Goal: Find specific page/section: Find specific page/section

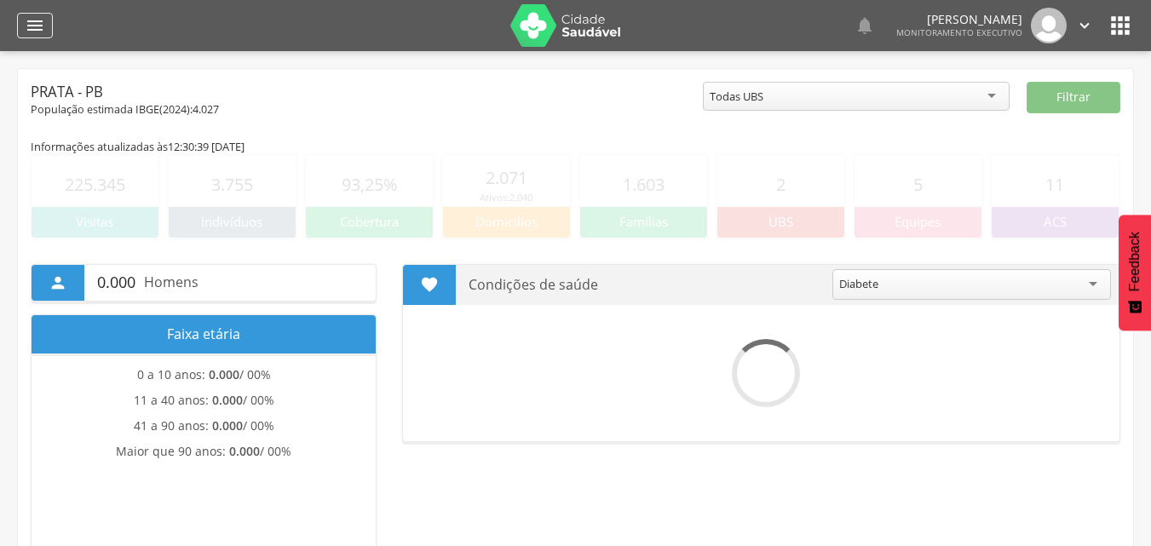
click at [34, 14] on div "" at bounding box center [35, 26] width 36 height 26
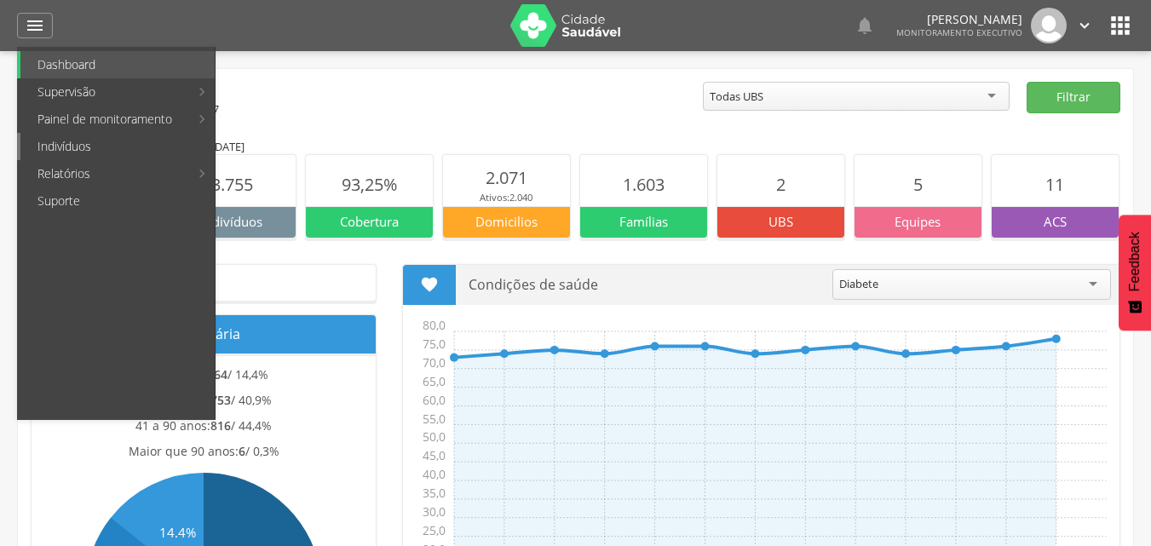
click at [120, 146] on link "Indivíduos" at bounding box center [117, 146] width 194 height 27
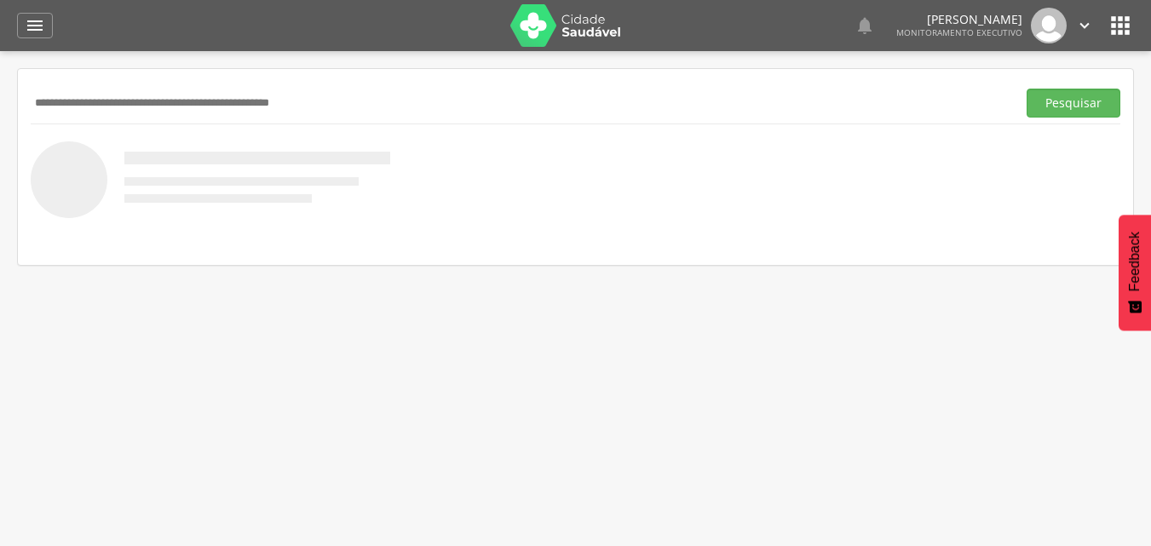
click at [258, 105] on input "text" at bounding box center [520, 103] width 979 height 29
type input "**********"
click at [1027, 89] on button "Pesquisar" at bounding box center [1074, 103] width 94 height 29
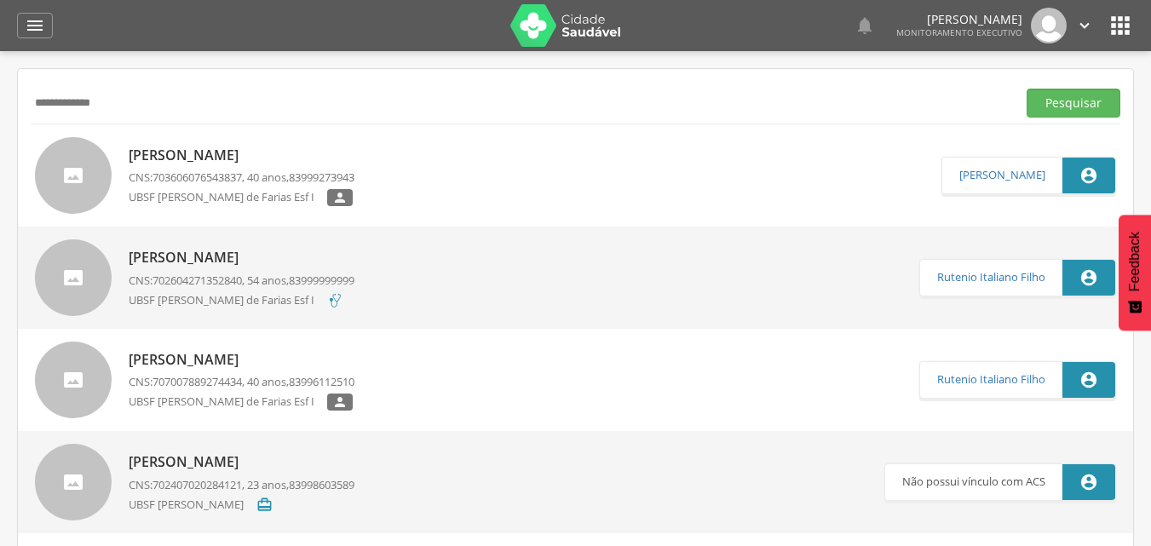
click at [270, 146] on p "[PERSON_NAME]" at bounding box center [242, 156] width 226 height 20
type input "**********"
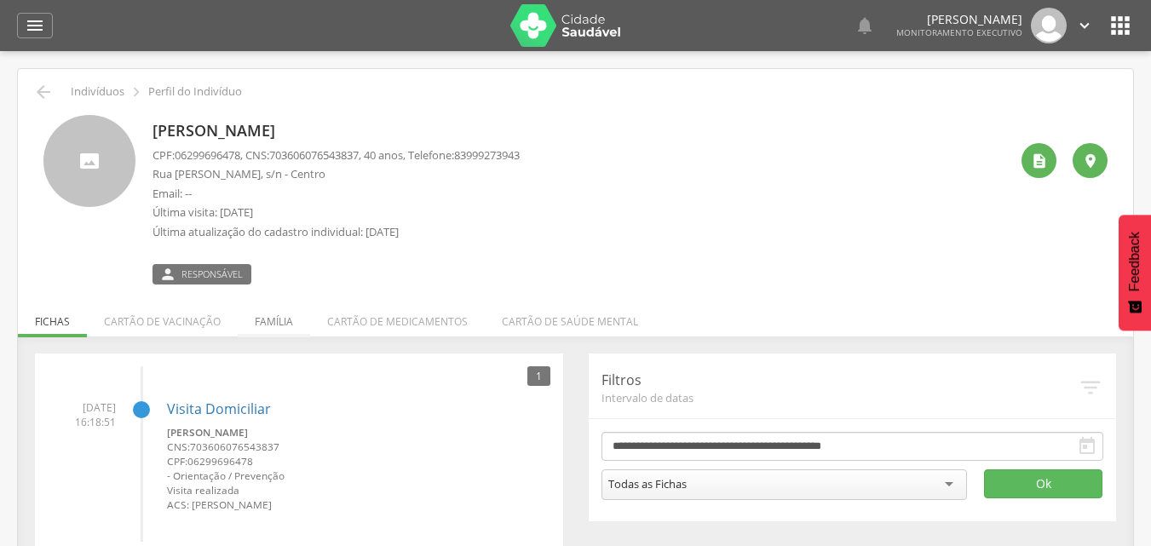
click at [269, 318] on li "Família" at bounding box center [274, 317] width 72 height 40
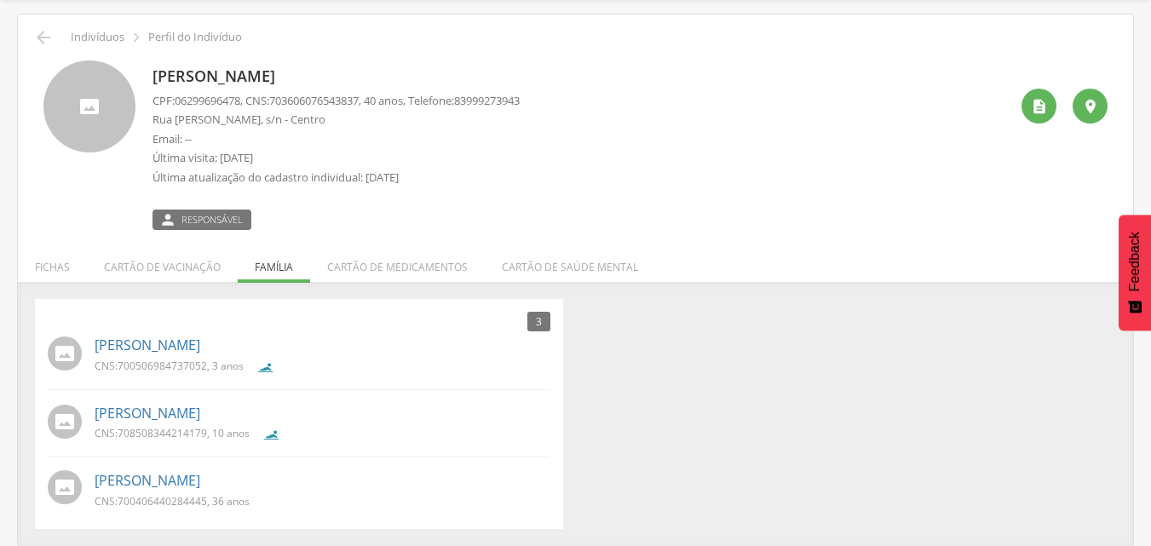
scroll to position [55, 0]
click at [1033, 106] on icon "" at bounding box center [1039, 105] width 17 height 17
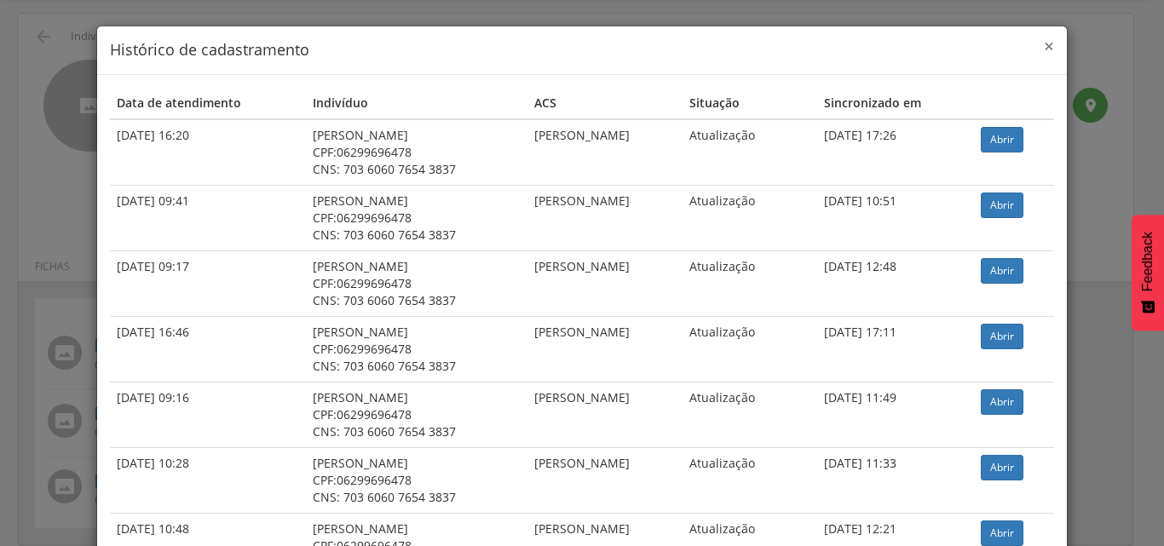
click at [1044, 52] on span "×" at bounding box center [1049, 46] width 10 height 24
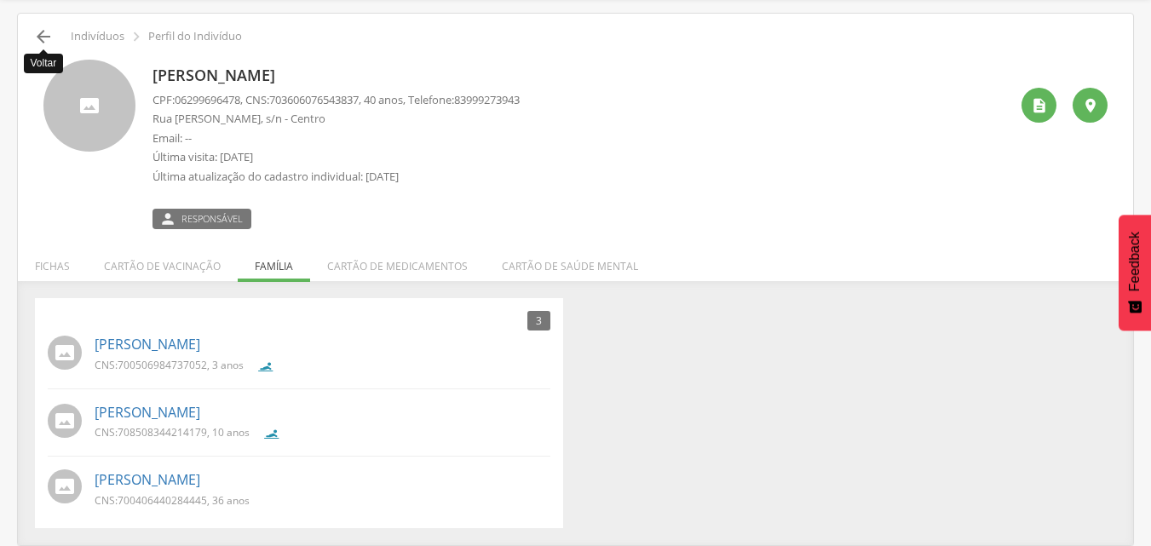
click at [52, 38] on icon "" at bounding box center [43, 36] width 20 height 20
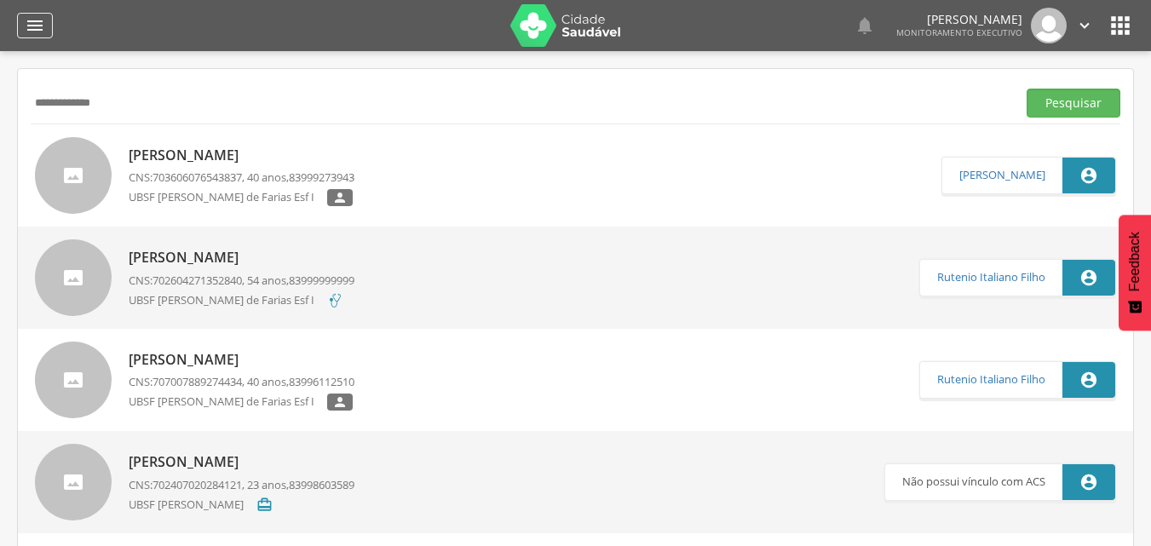
click at [51, 37] on div "" at bounding box center [35, 26] width 36 height 26
drag, startPoint x: 92, startPoint y: 113, endPoint x: 36, endPoint y: 127, distance: 57.9
